Goal: Transaction & Acquisition: Obtain resource

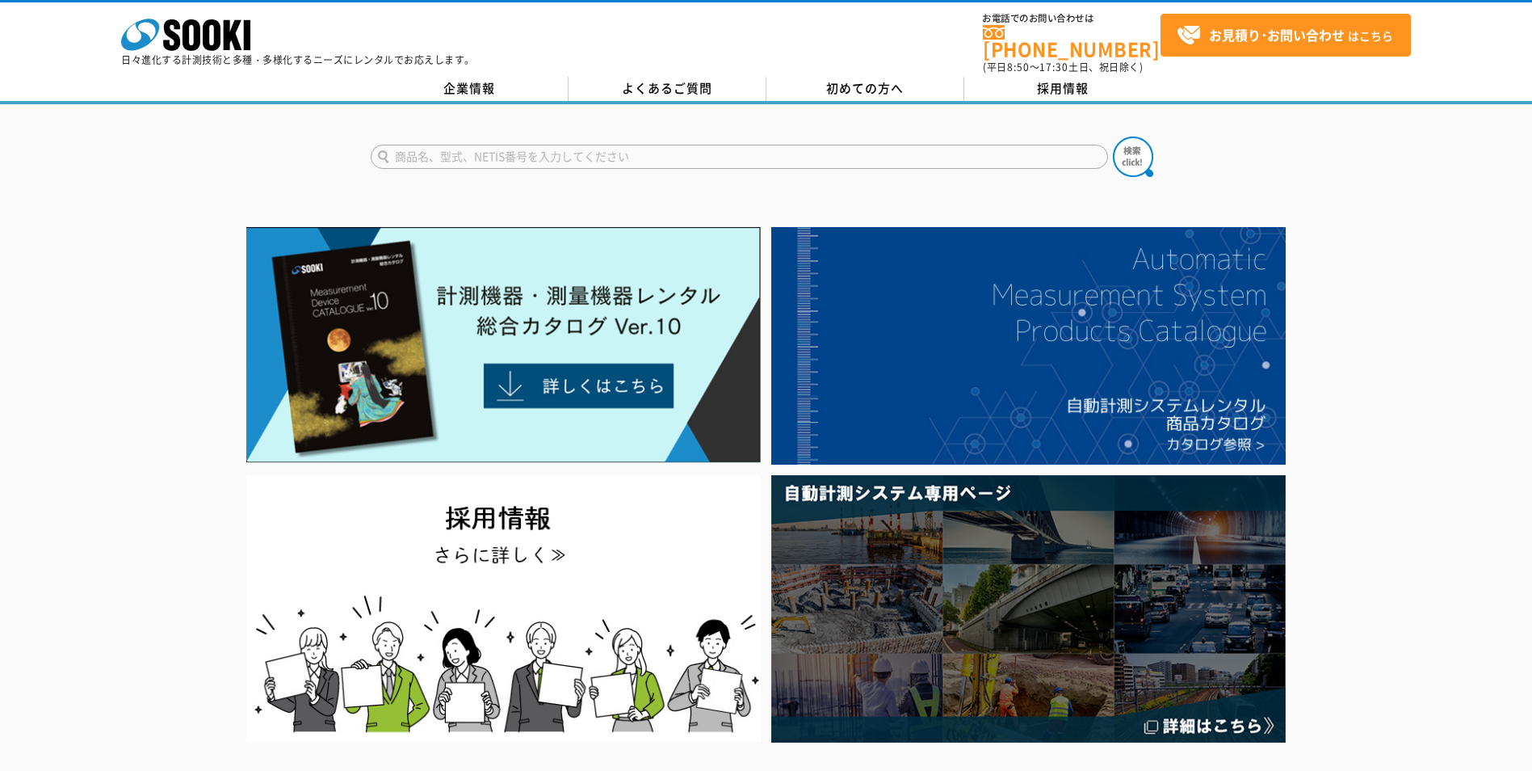
drag, startPoint x: 395, startPoint y: 147, endPoint x: 435, endPoint y: 149, distance: 39.6
click at [395, 147] on input "text" at bounding box center [739, 157] width 737 height 24
type input "デジタルノギス"
click at [1113, 136] on button at bounding box center [1133, 156] width 40 height 40
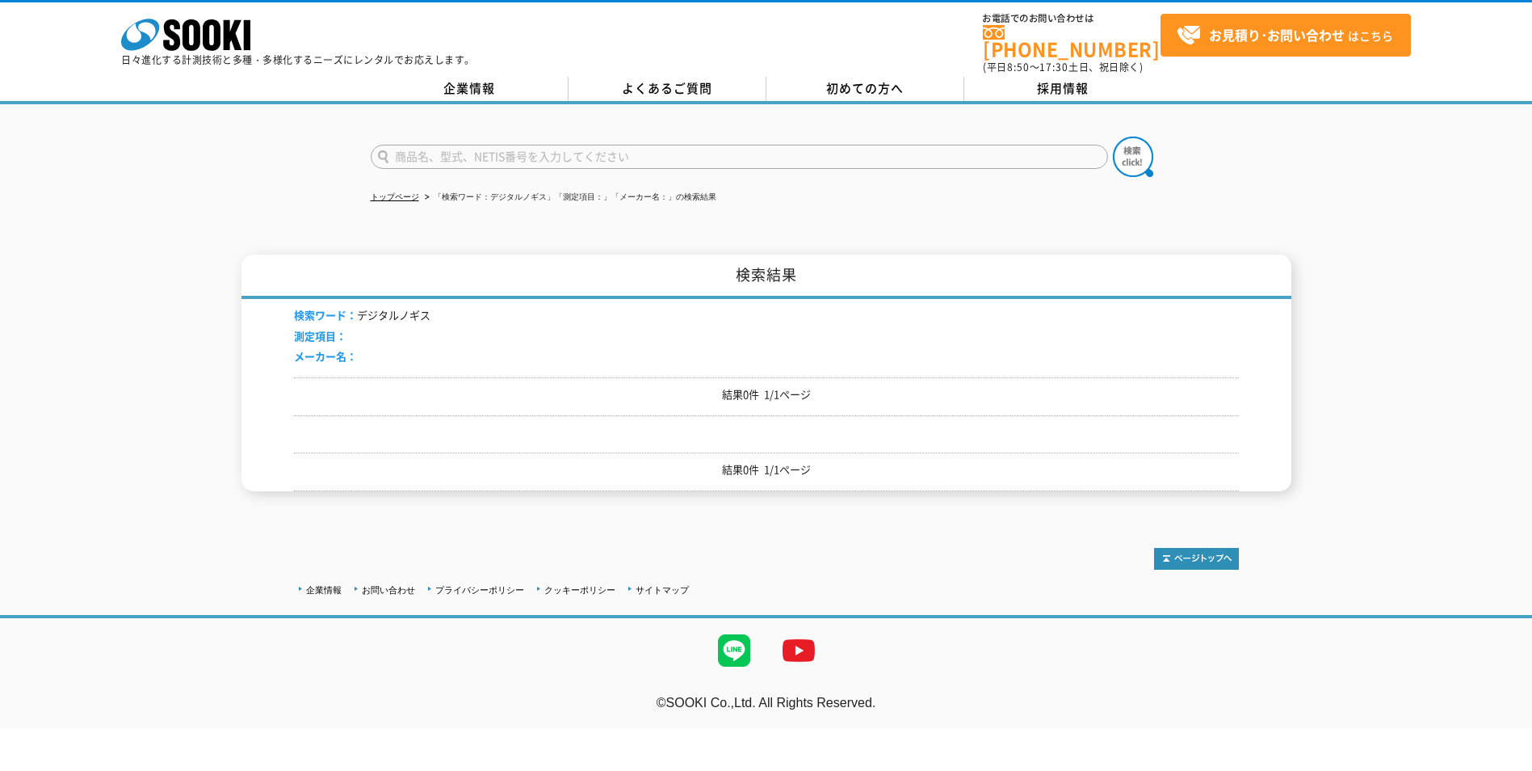
click at [483, 151] on input "text" at bounding box center [739, 157] width 737 height 24
type input "ノギス"
click at [1113, 136] on button at bounding box center [1133, 156] width 40 height 40
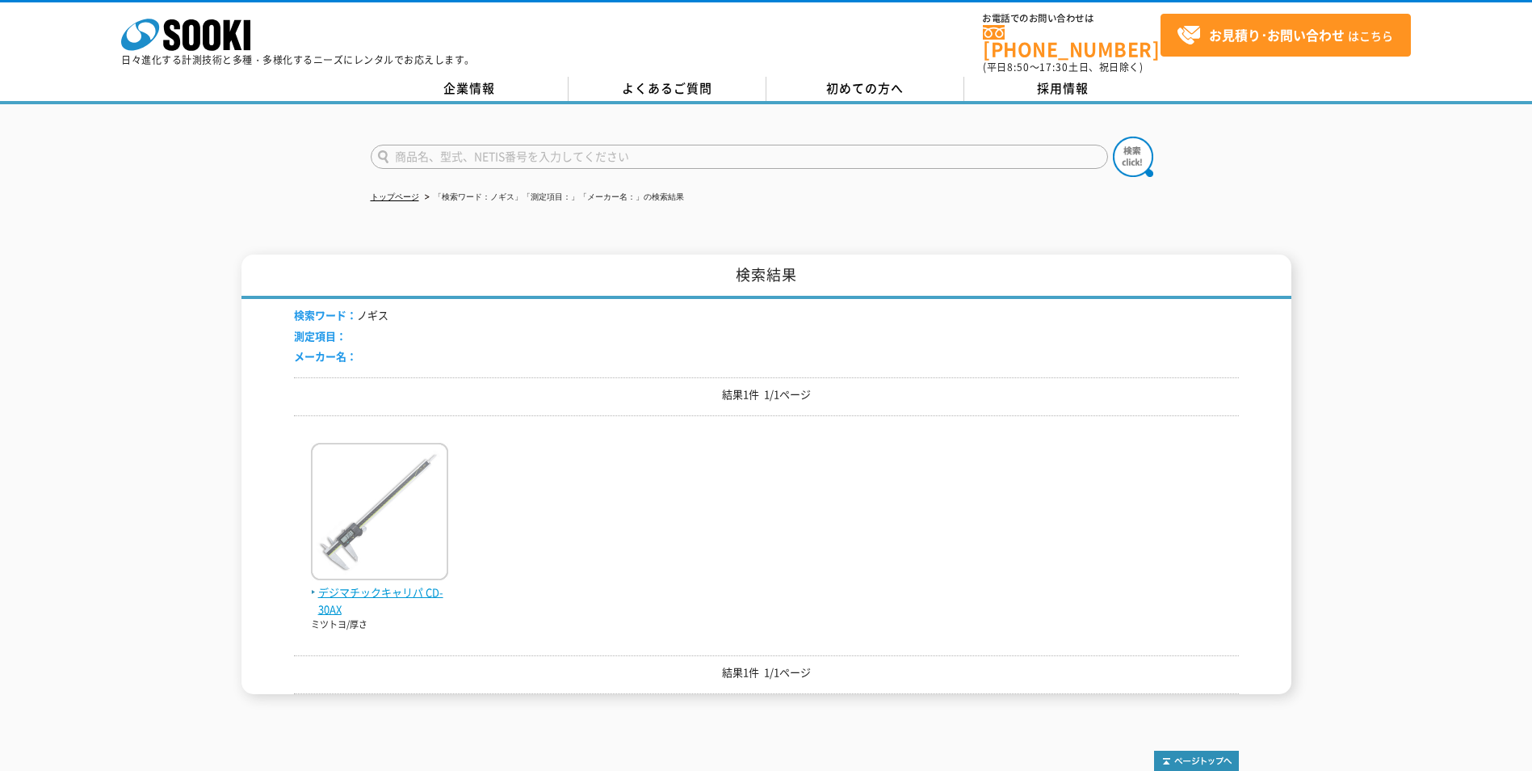
click at [373, 514] on img at bounding box center [379, 513] width 137 height 141
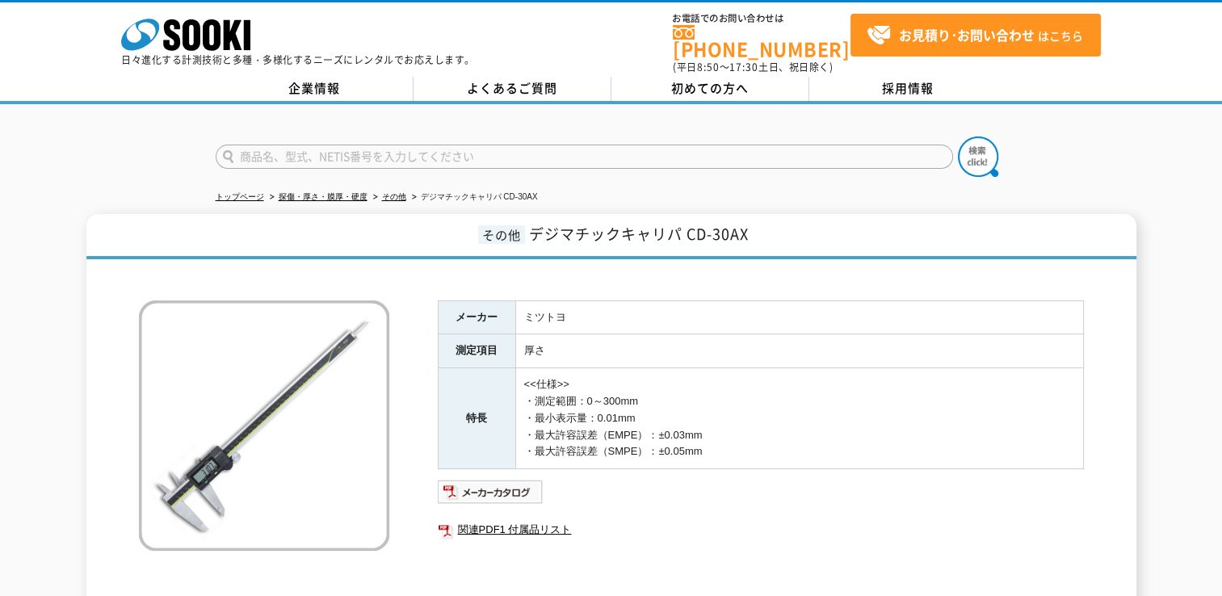
drag, startPoint x: 523, startPoint y: 372, endPoint x: 676, endPoint y: 406, distance: 156.6
click at [676, 406] on td "<<仕様>> ・測定範囲：0～300mm ・最小表示量：0.01mm ・最大許容誤差（EMPE）：±0.03mm ・最大許容誤差（SMPE）：±0.05mm" at bounding box center [799, 418] width 568 height 101
copy td "<<仕様>> ・測定範囲：0～300mm ・最小表示量：0.01mm"
